Goal: Check status: Check status

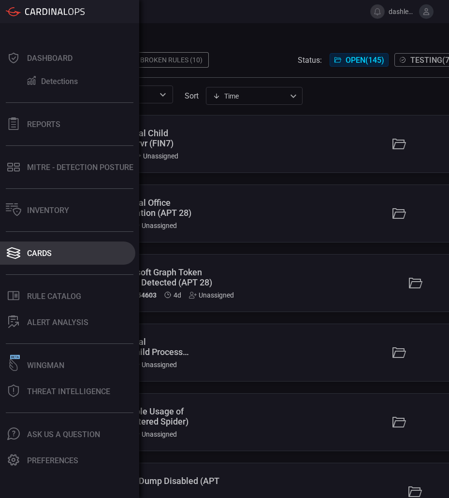
click at [66, 259] on button "Cards" at bounding box center [67, 253] width 135 height 23
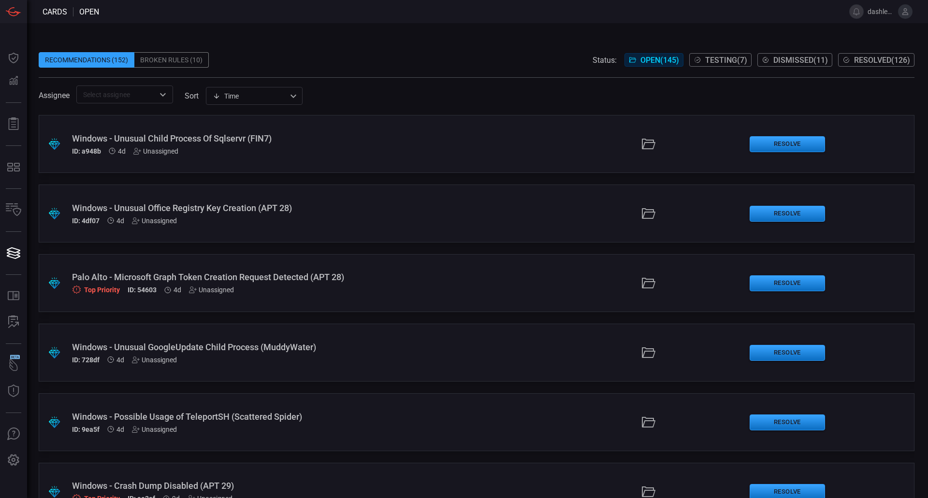
click at [194, 56] on div "Broken Rules (10)" at bounding box center [171, 59] width 74 height 15
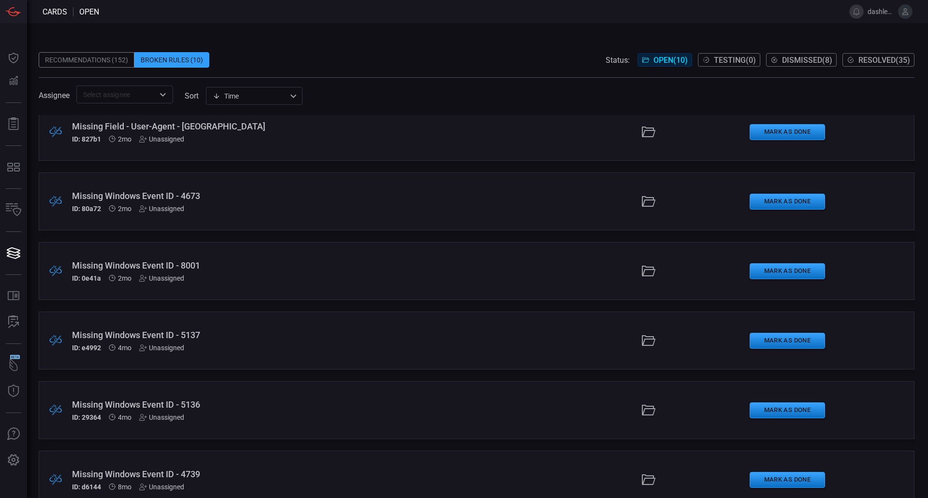
scroll to position [313, 0]
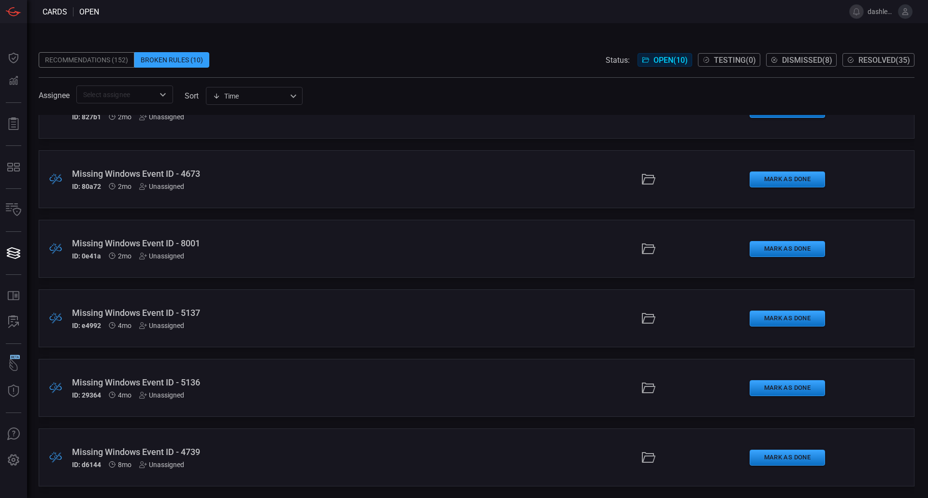
click at [449, 59] on button "Dismissed ( 8 )" at bounding box center [801, 60] width 71 height 14
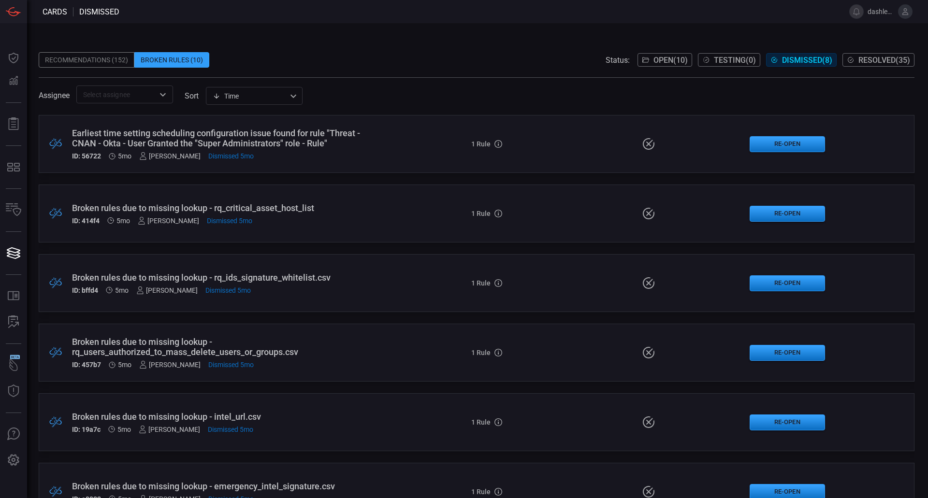
click at [449, 56] on span "Resolved ( 35 )" at bounding box center [884, 60] width 52 height 9
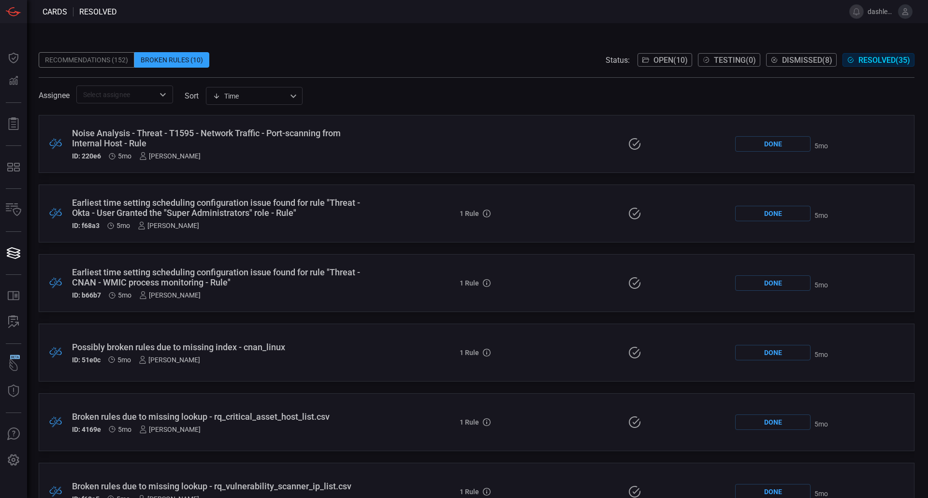
click at [87, 51] on span at bounding box center [477, 45] width 876 height 15
click at [87, 55] on div "Recommendations (152)" at bounding box center [87, 59] width 96 height 15
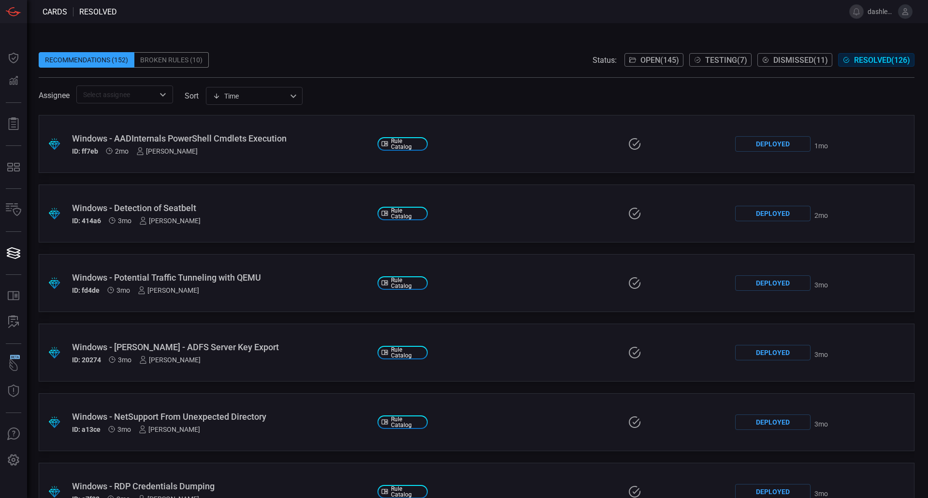
click at [449, 63] on span "Open ( 145 )" at bounding box center [659, 60] width 39 height 9
